Goal: Find specific page/section: Find specific page/section

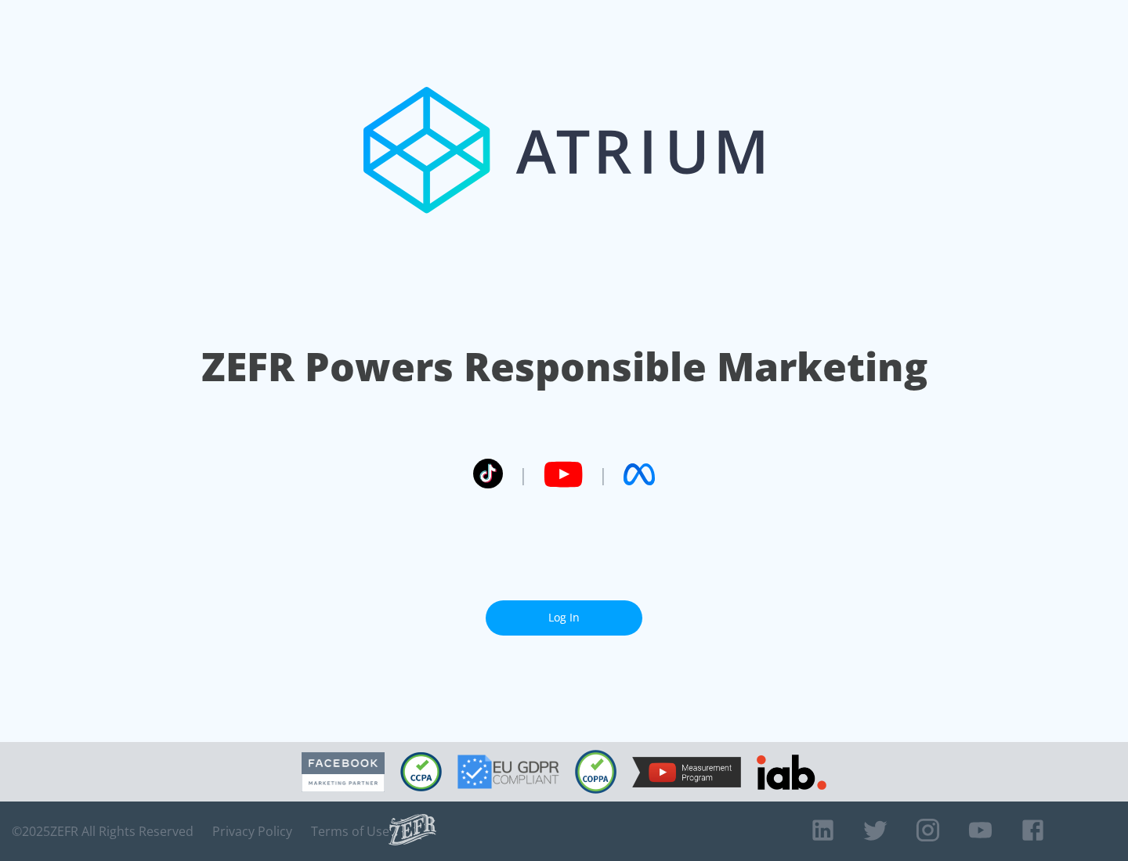
click at [564, 618] on link "Log In" at bounding box center [563, 618] width 157 height 35
